Goal: Contribute content: Contribute content

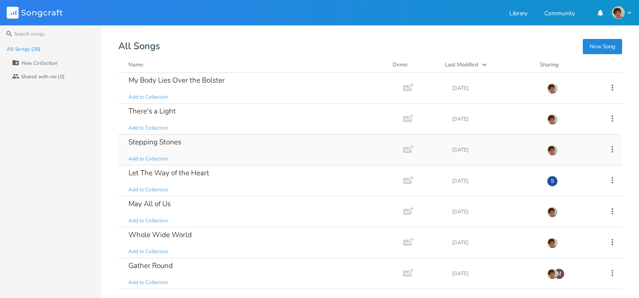
click at [243, 151] on div "Stepping Stones Add to Collection" at bounding box center [258, 149] width 261 height 30
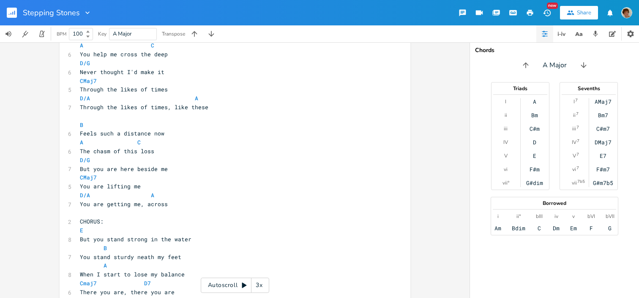
scroll to position [50, 0]
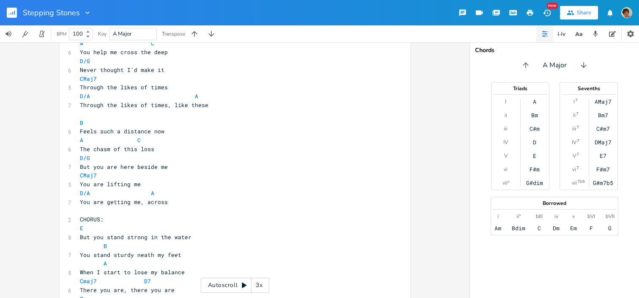
click at [469, 164] on div "Chords A Major Triads I ii iii IV V vi vii° A Bm C#m D E F#m G#dim Sevenths I 7…" at bounding box center [553, 169] width 169 height 255
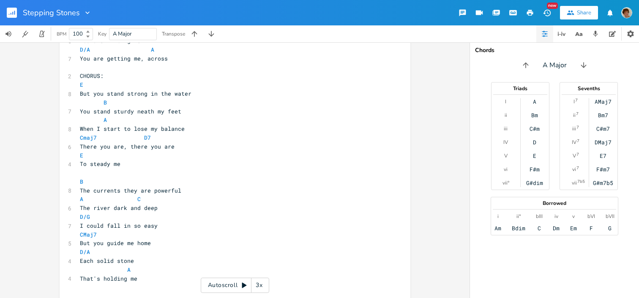
scroll to position [191, 0]
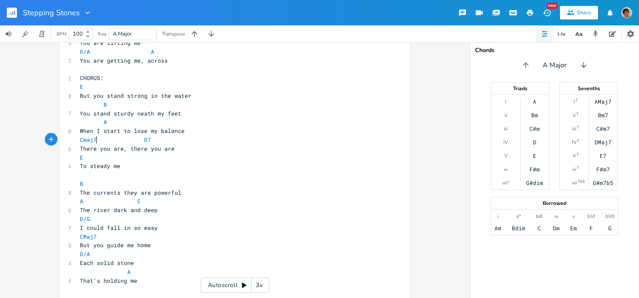
click at [93, 138] on span "Cmaj7 D7" at bounding box center [115, 140] width 71 height 8
type textarea "Am7"
click at [93, 150] on li "Am7" at bounding box center [93, 148] width 30 height 9
click at [368, 1] on div "Stepping Stones New Share" at bounding box center [319, 12] width 639 height 25
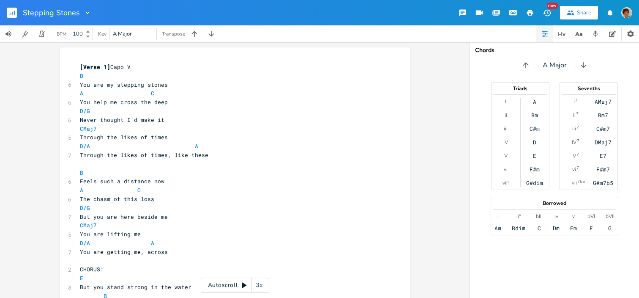
scroll to position [0, 0]
type textarea "like these"
drag, startPoint x: 169, startPoint y: 154, endPoint x: 205, endPoint y: 155, distance: 35.9
click at [205, 155] on pre "Through the likes of times, like these" at bounding box center [230, 154] width 305 height 9
click at [170, 153] on span "Through the likes of times, like these" at bounding box center [144, 155] width 128 height 8
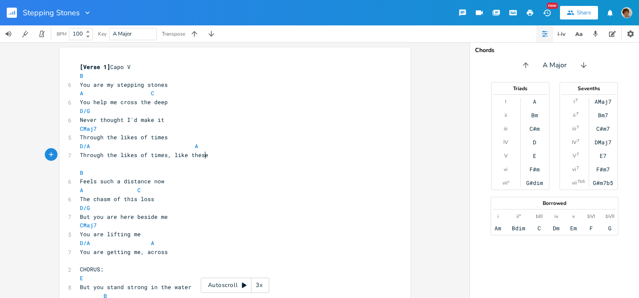
click at [203, 154] on pre "Through the likes of times, like these" at bounding box center [230, 154] width 305 height 9
type textarea "e"
drag, startPoint x: 204, startPoint y: 154, endPoint x: 170, endPoint y: 153, distance: 34.2
click at [170, 153] on pre "Through the likes of times, like these" at bounding box center [230, 154] width 305 height 9
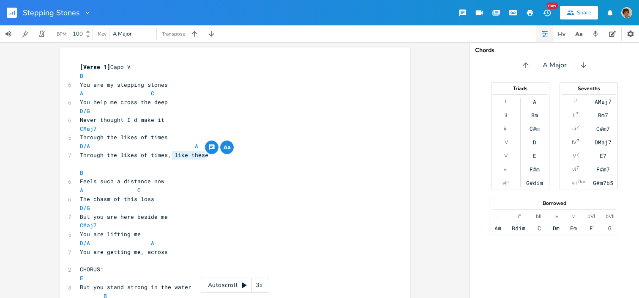
type textarea "like these"
click at [579, 33] on icon "button" at bounding box center [578, 34] width 11 height 11
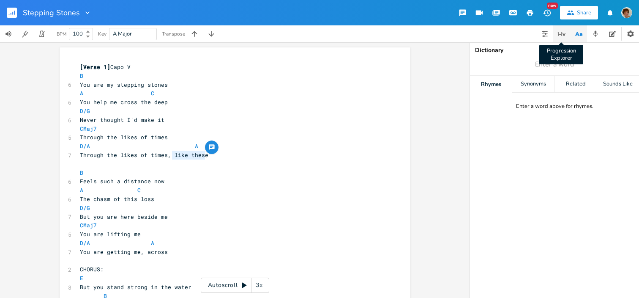
click at [562, 34] on icon "button" at bounding box center [561, 34] width 1 height 4
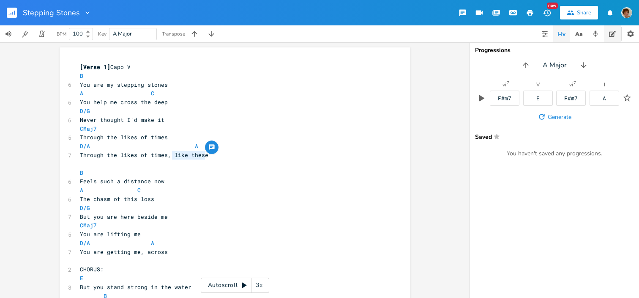
click at [610, 33] on icon "button" at bounding box center [612, 33] width 7 height 7
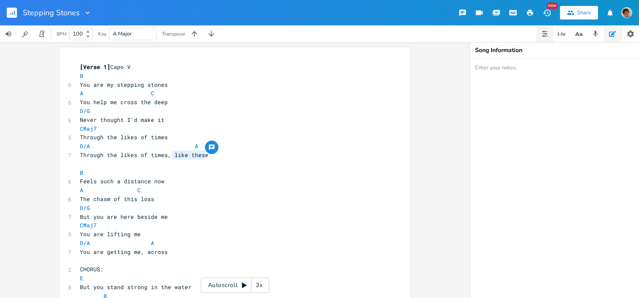
click at [544, 32] on icon "button" at bounding box center [544, 33] width 7 height 7
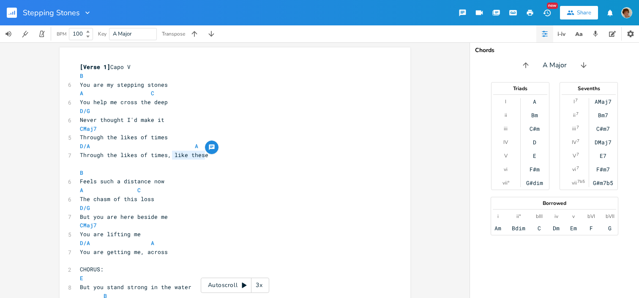
click at [170, 155] on span "Through the likes of times, like these" at bounding box center [144, 155] width 128 height 8
type textarea "("
click at [208, 157] on pre "Through the likes of times, (like these" at bounding box center [230, 154] width 305 height 9
type textarea ")"
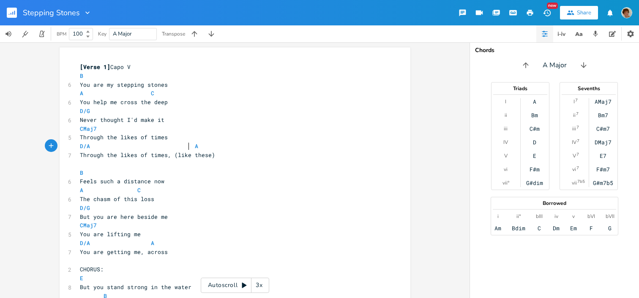
click at [187, 149] on span "D/A A" at bounding box center [139, 146] width 118 height 8
type textarea "E"
click at [191, 156] on li "E" at bounding box center [198, 155] width 25 height 9
type textarea "("
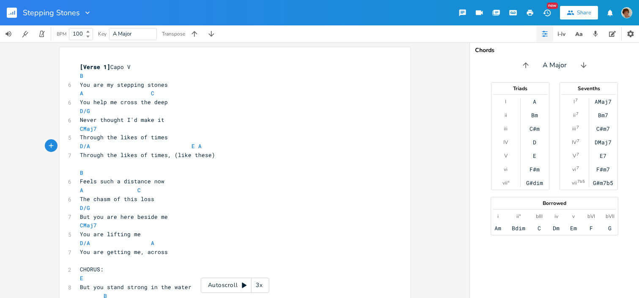
scroll to position [0, 2]
click at [204, 146] on pre "D/A E ( A" at bounding box center [230, 146] width 305 height 9
type textarea ")"
click at [135, 170] on pre "B" at bounding box center [230, 172] width 305 height 9
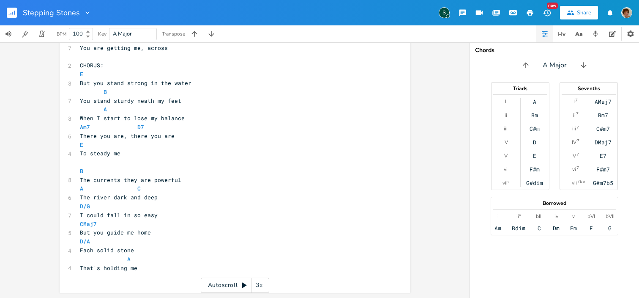
scroll to position [115, 0]
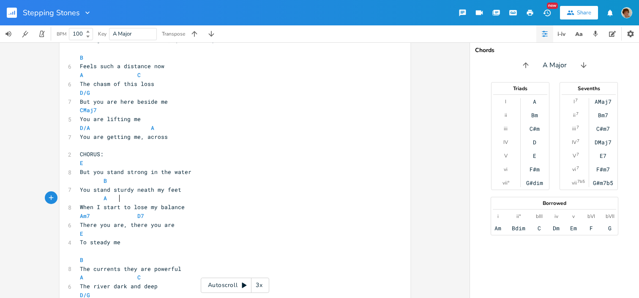
click at [118, 201] on span "A" at bounding box center [119, 198] width 78 height 8
click at [116, 198] on span "A" at bounding box center [119, 198] width 78 height 8
type textarea "Am"
click at [166, 202] on ul "Am Am7 Am#5 Am11 Am11A 5" at bounding box center [173, 224] width 27 height 45
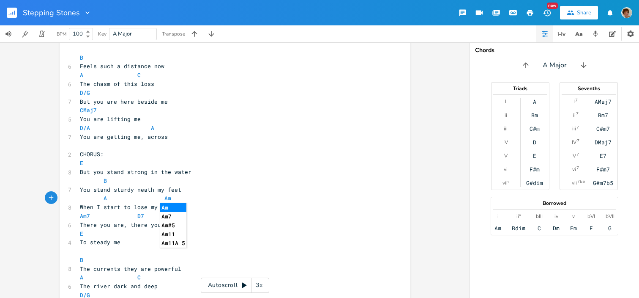
scroll to position [0, 0]
click at [166, 204] on li "Am" at bounding box center [173, 207] width 26 height 9
type textarea "7"
click at [88, 216] on span "Am7 D7" at bounding box center [112, 216] width 64 height 8
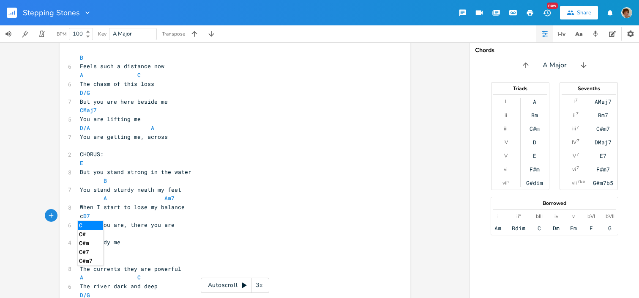
type textarea "c"
click at [89, 226] on li "C" at bounding box center [90, 225] width 25 height 9
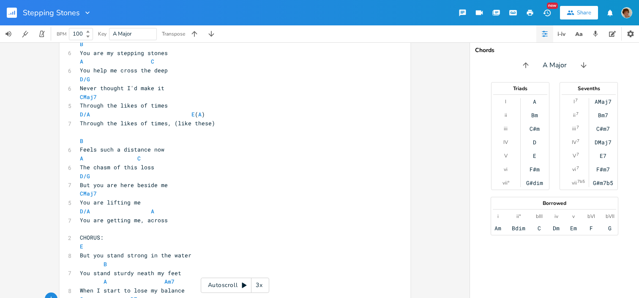
scroll to position [0, 0]
